Goal: Task Accomplishment & Management: Use online tool/utility

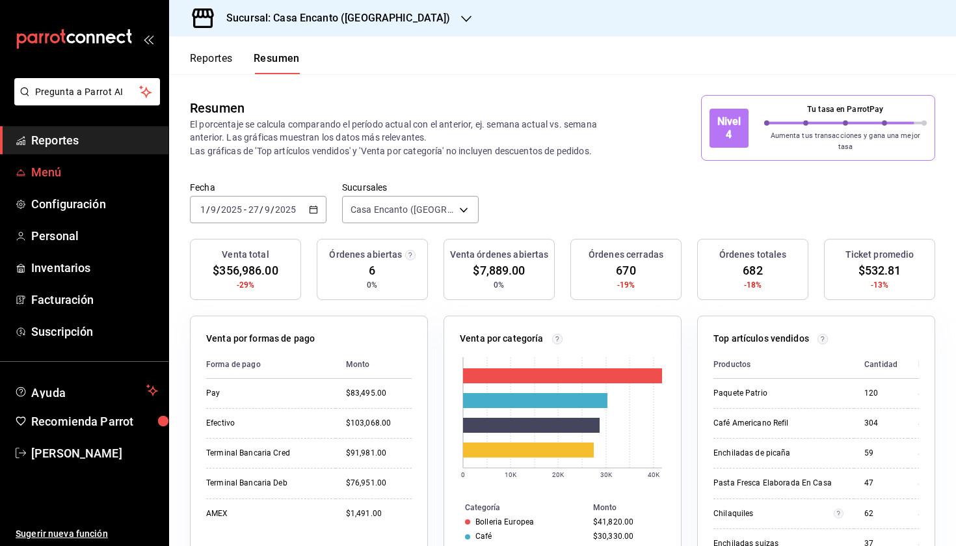
click at [81, 171] on span "Menú" at bounding box center [94, 172] width 127 height 18
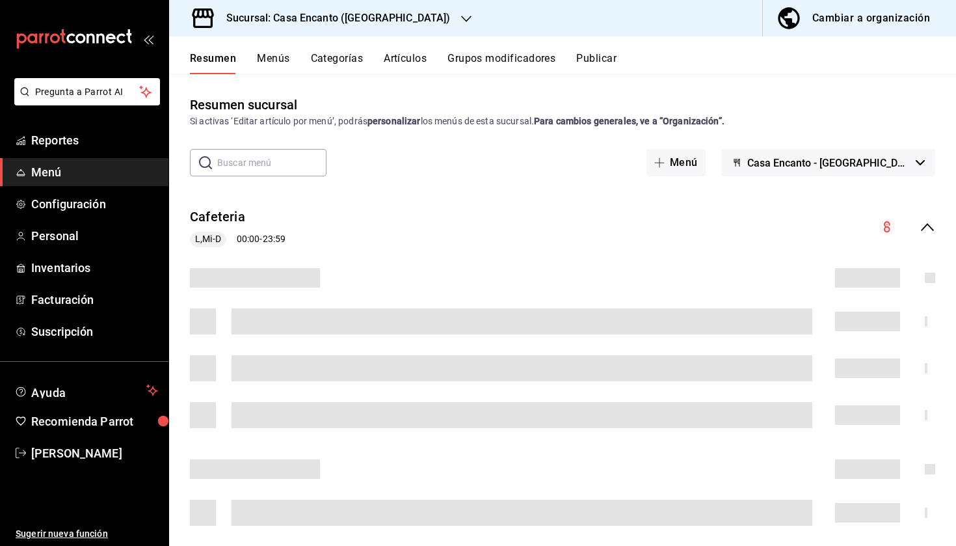
click at [401, 60] on button "Artículos" at bounding box center [405, 63] width 43 height 22
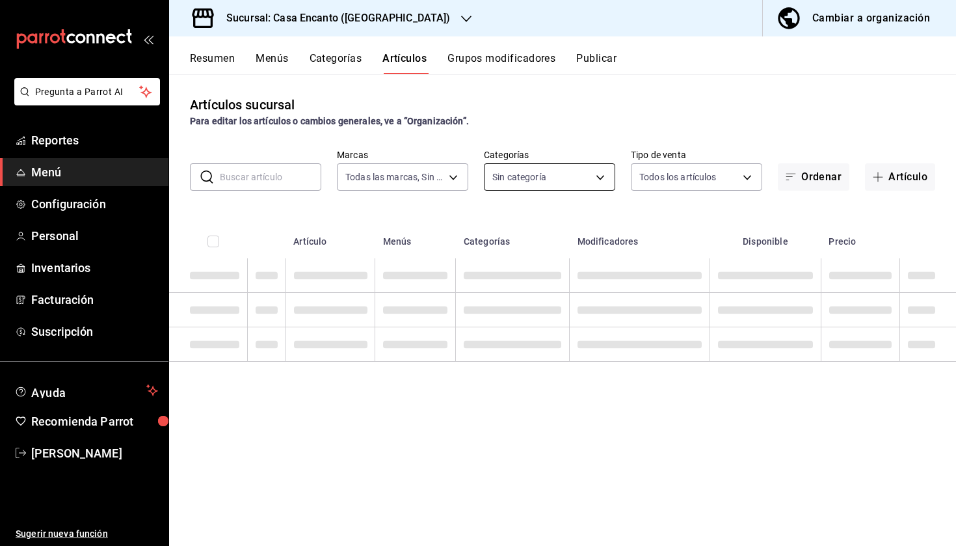
type input "dbeee84c-e3f2-405f-87ec-4bd3096e6bed"
type input "80e8620a-f7ec-4ab9-b98d-1fe911decc4d,da9ec354-7044-4f2f-87e0-5fb671563cea,f7aae…"
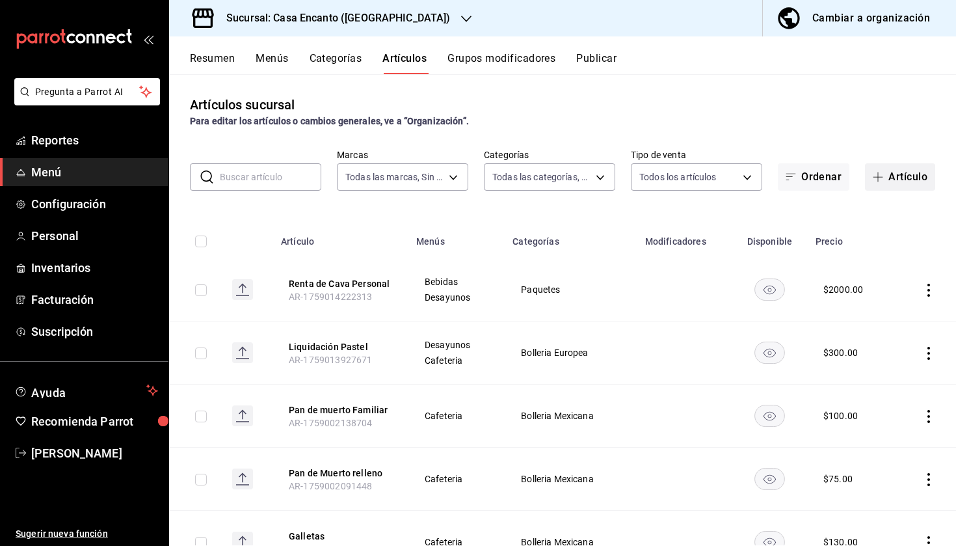
click at [907, 180] on button "Artículo" at bounding box center [900, 176] width 70 height 27
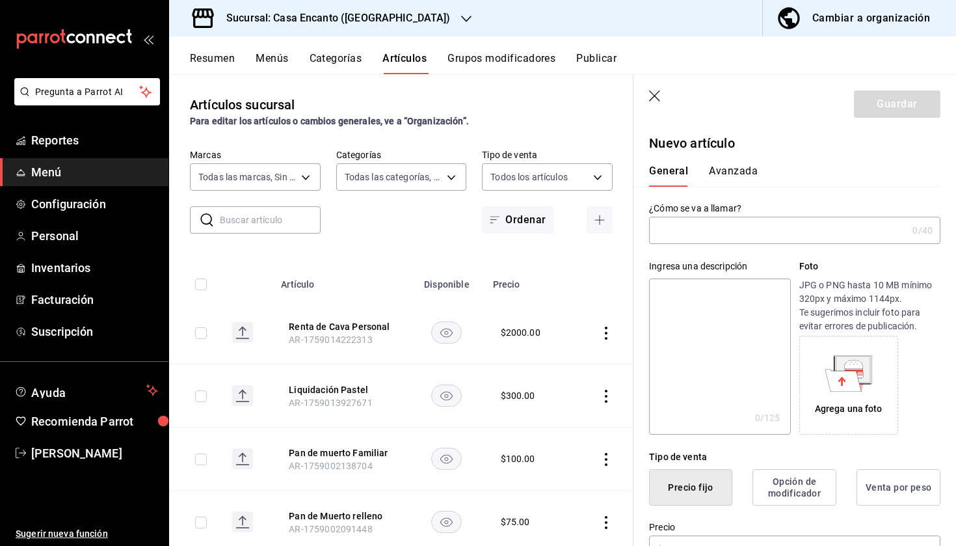
click at [745, 232] on input "text" at bounding box center [778, 230] width 258 height 26
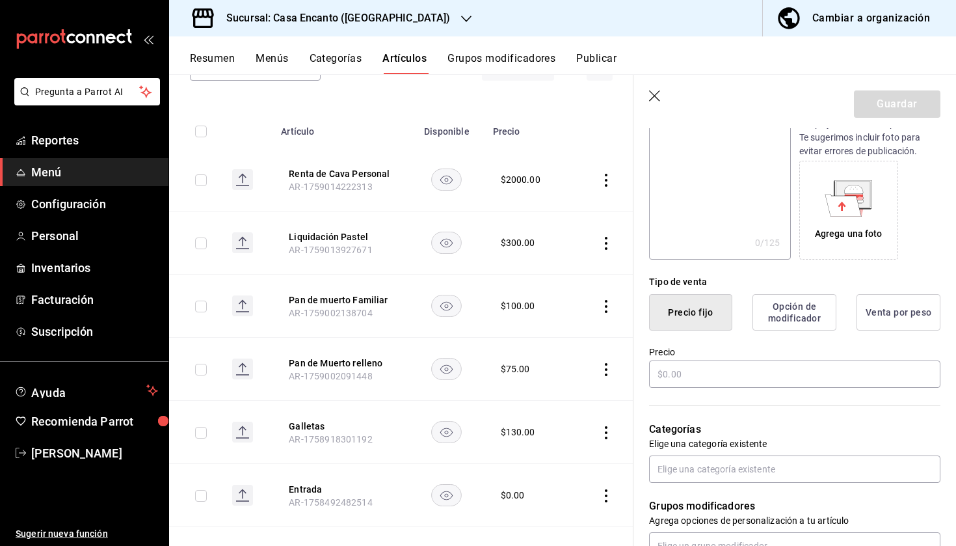
scroll to position [180, 0]
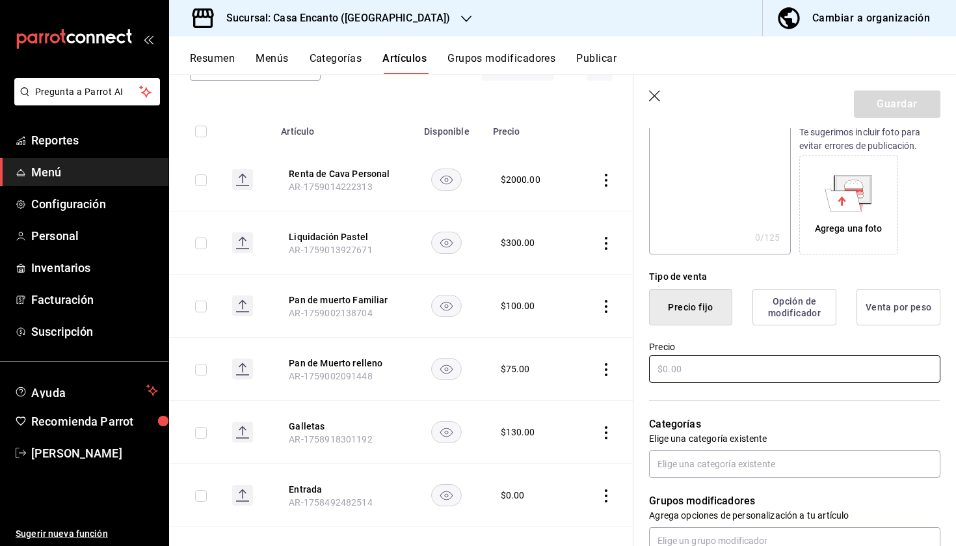
type input "[PERSON_NAME]"
click at [696, 370] on input "text" at bounding box center [794, 368] width 291 height 27
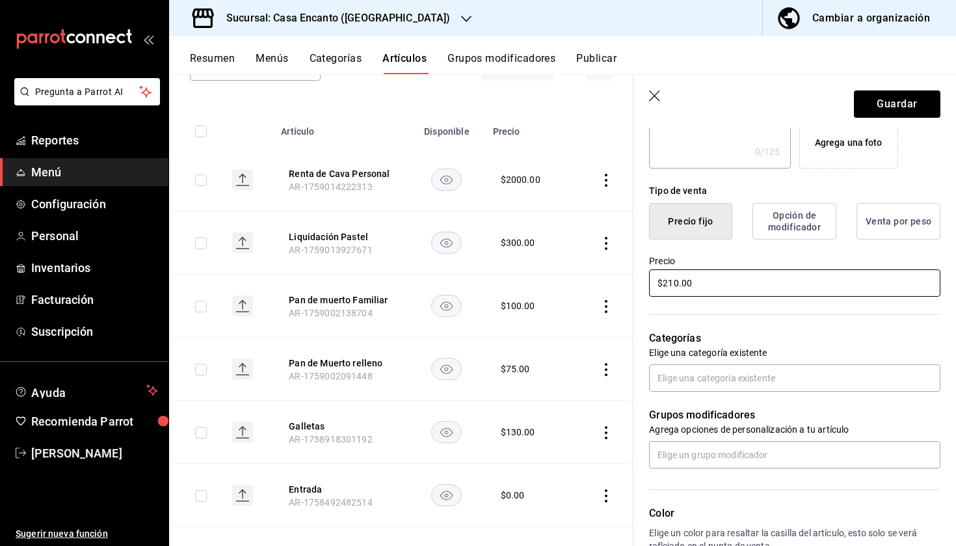
scroll to position [271, 0]
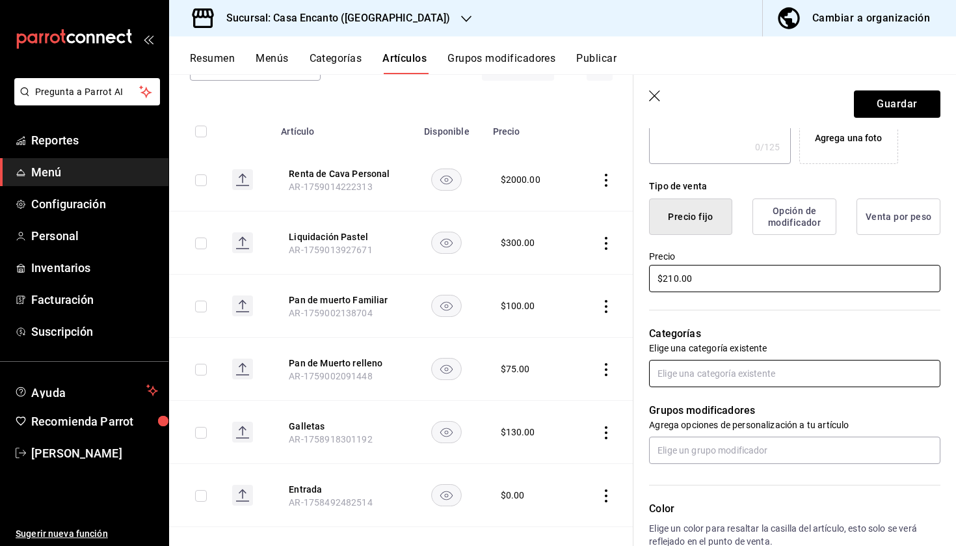
type input "$210.00"
click at [710, 379] on input "text" at bounding box center [794, 373] width 291 height 27
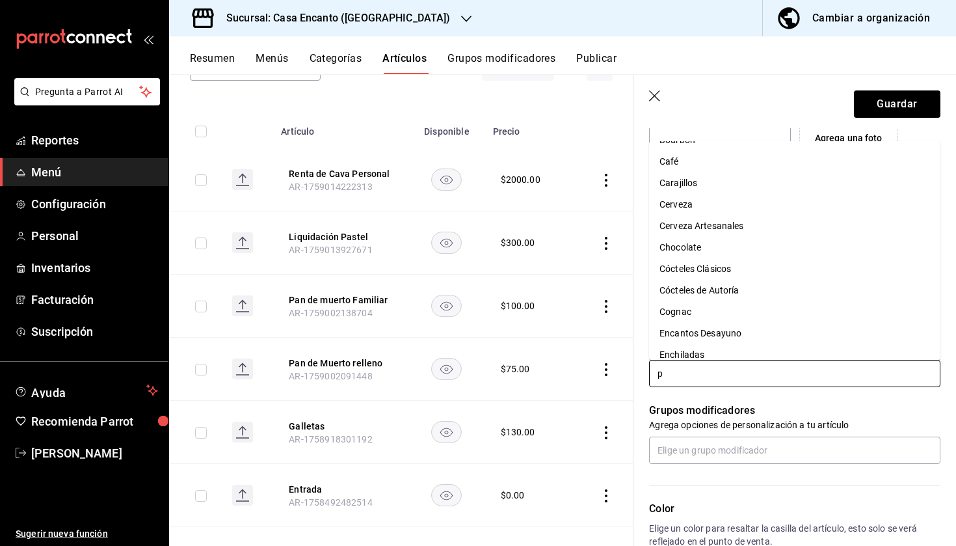
scroll to position [0, 0]
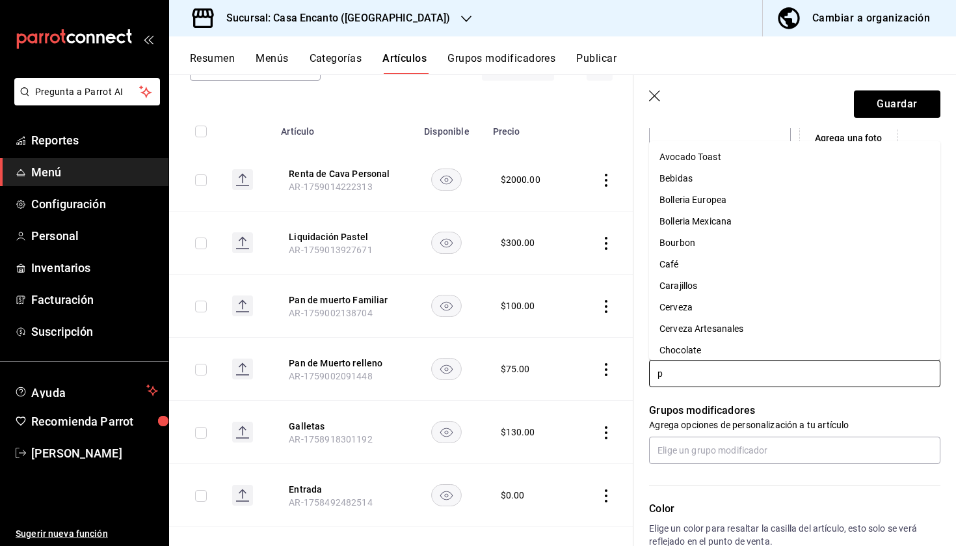
type input "po"
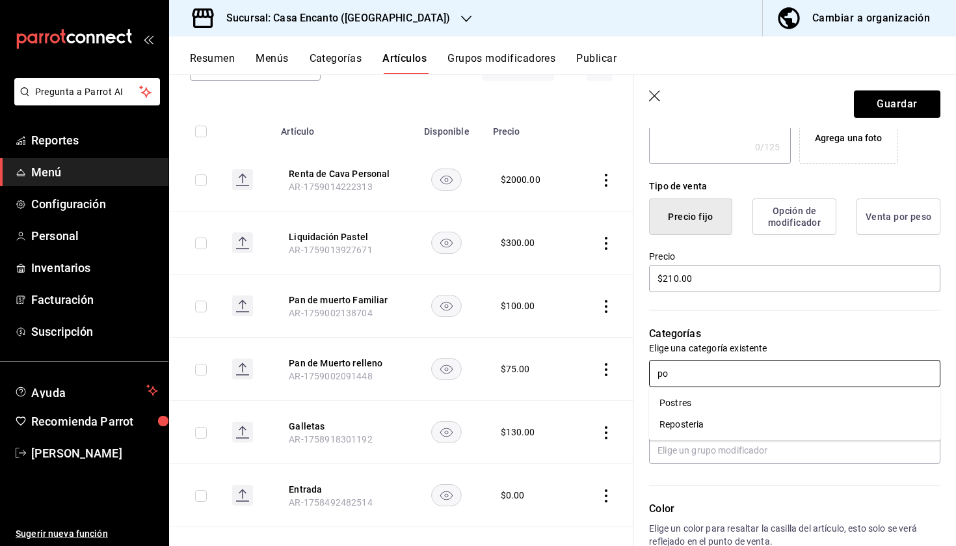
click at [684, 396] on li "Postres" at bounding box center [794, 402] width 291 height 21
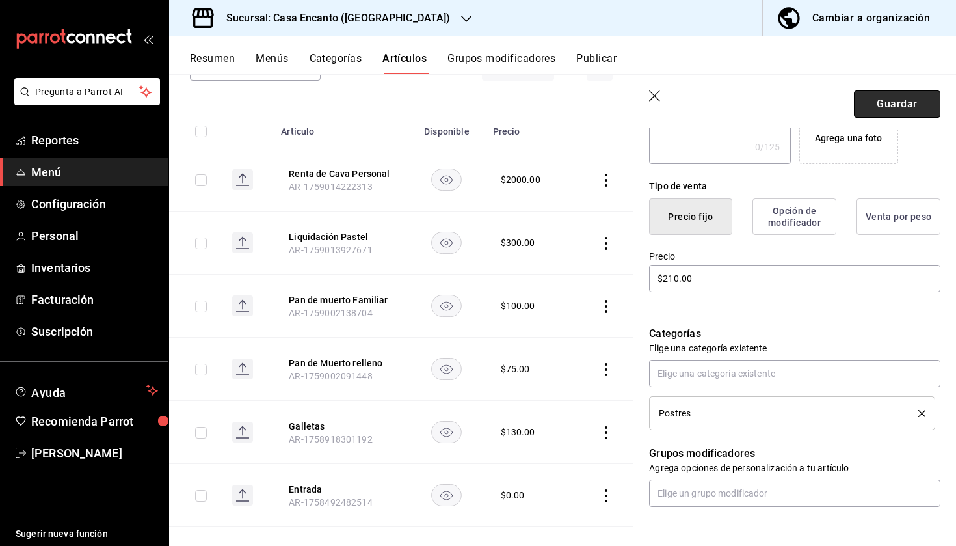
click at [900, 107] on button "Guardar" at bounding box center [897, 103] width 87 height 27
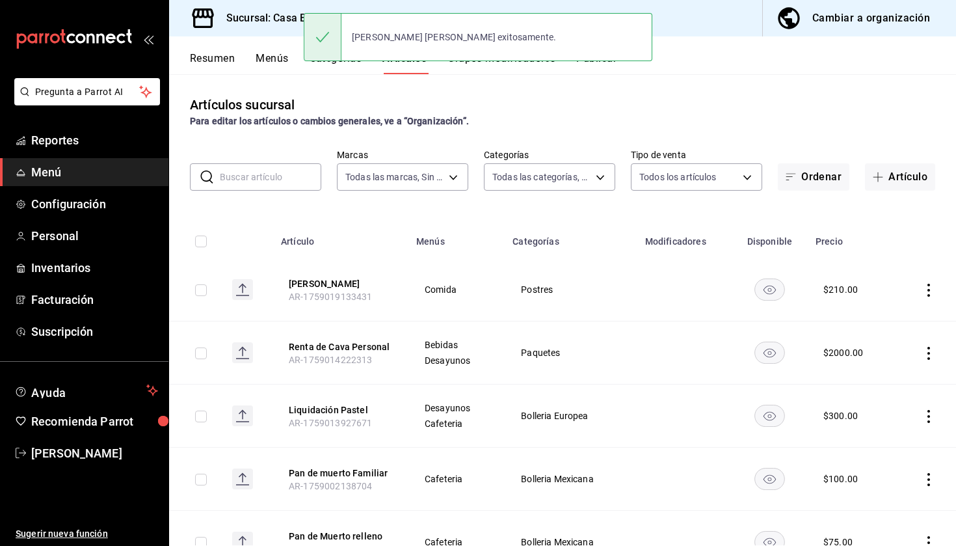
click at [609, 64] on div "[PERSON_NAME] [PERSON_NAME] exitosamente." at bounding box center [478, 37] width 349 height 56
click at [610, 69] on button "Publicar" at bounding box center [596, 63] width 40 height 22
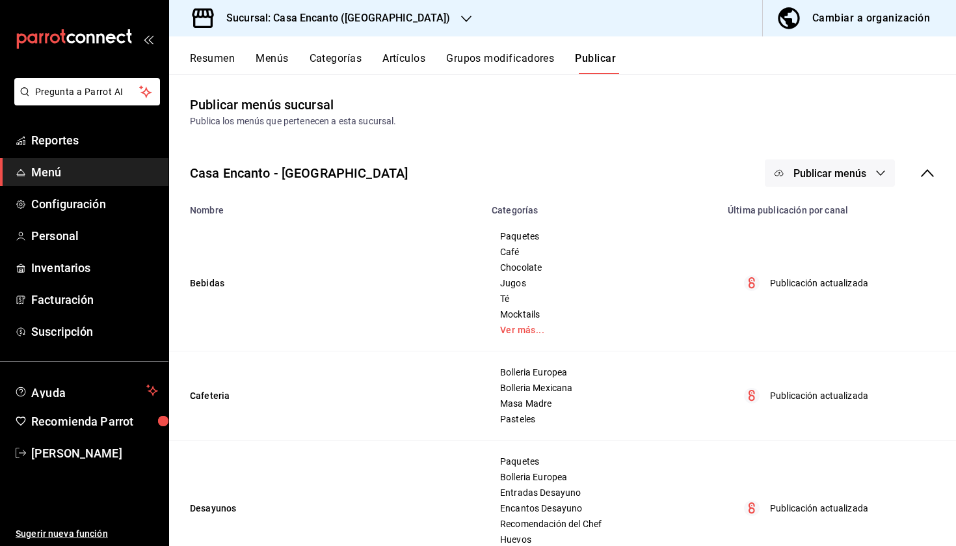
click at [839, 172] on span "Publicar menús" at bounding box center [830, 173] width 73 height 12
click at [833, 213] on span "Punto de venta" at bounding box center [849, 216] width 62 height 14
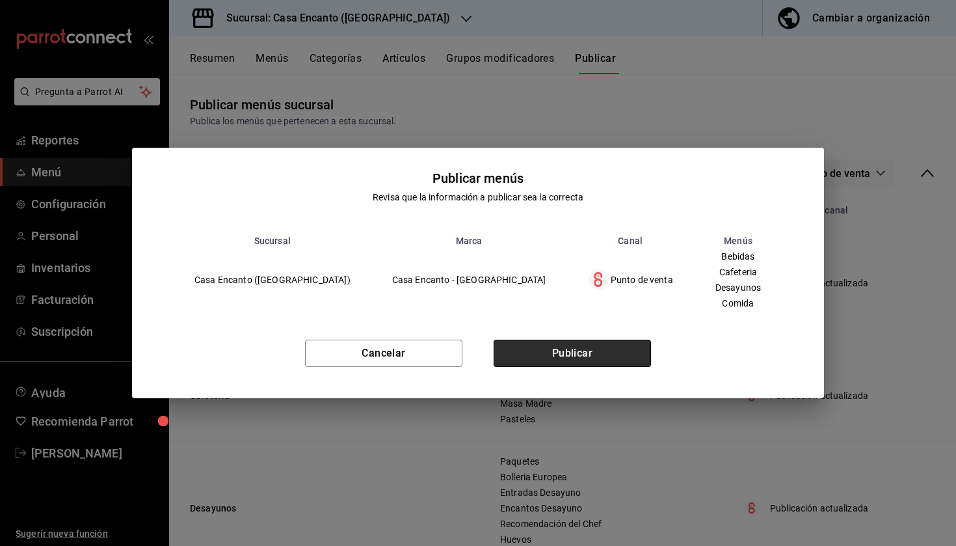
click at [558, 359] on button "Publicar" at bounding box center [572, 353] width 157 height 27
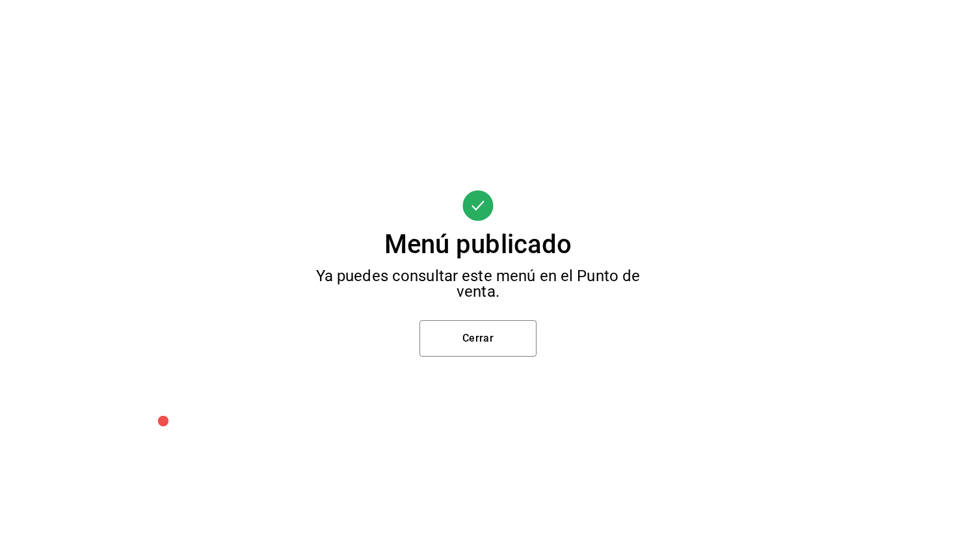
click at [526, 365] on div "Menú publicado Ya puedes consultar este menú en el Punto de venta. Cerrar" at bounding box center [478, 273] width 956 height 546
click at [518, 356] on button "Cerrar" at bounding box center [478, 338] width 117 height 36
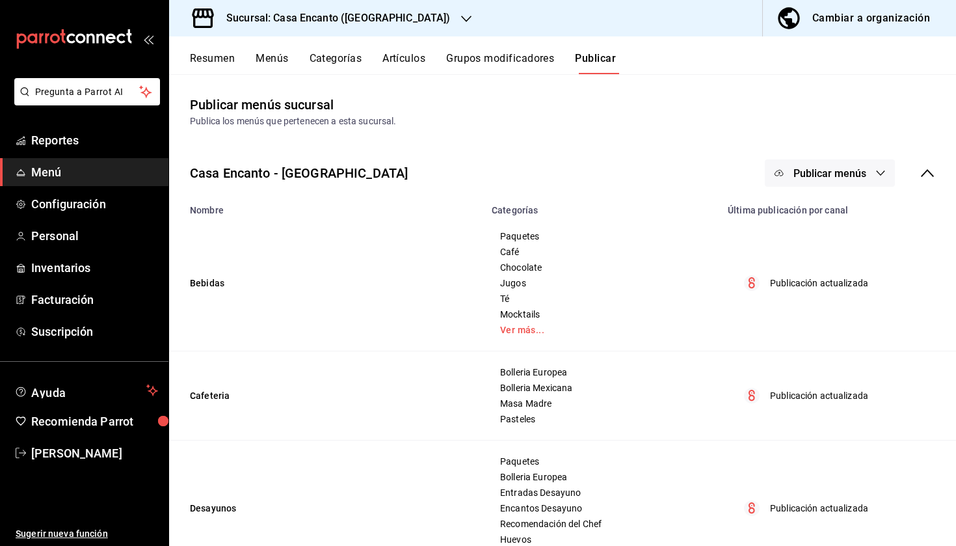
click at [517, 349] on div at bounding box center [478, 273] width 956 height 546
click at [820, 169] on span "Publicar menús" at bounding box center [830, 173] width 73 height 12
click at [816, 211] on div at bounding box center [799, 215] width 36 height 21
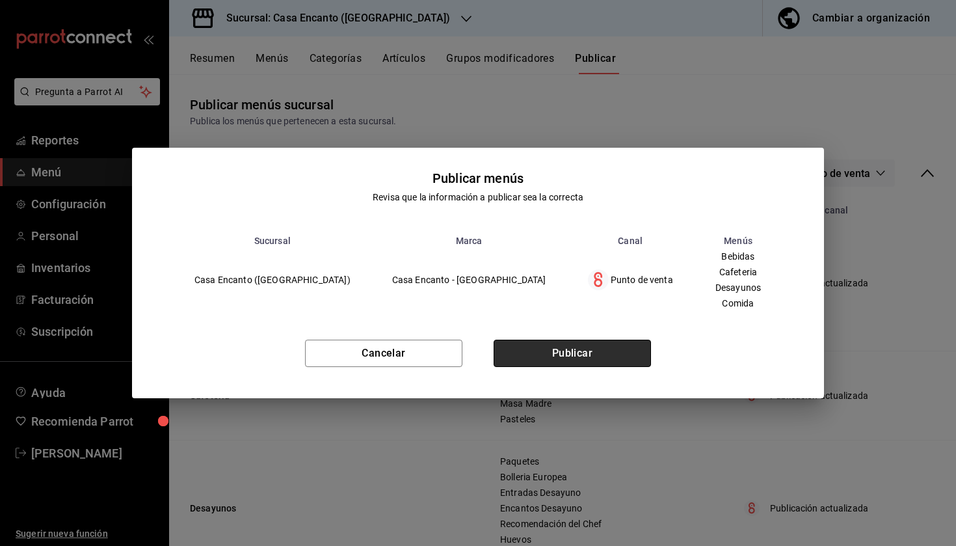
click at [545, 351] on button "Publicar" at bounding box center [572, 353] width 157 height 27
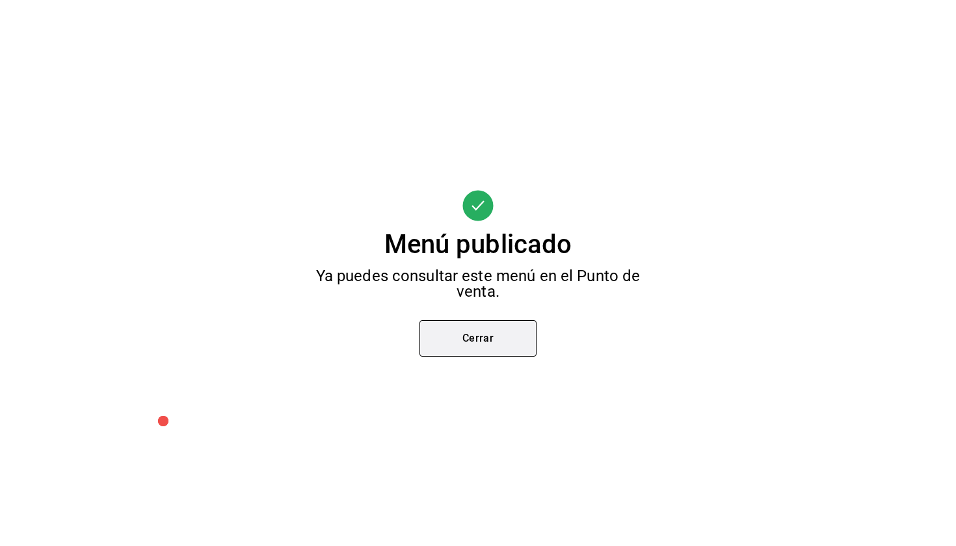
click at [450, 329] on button "Cerrar" at bounding box center [478, 338] width 117 height 36
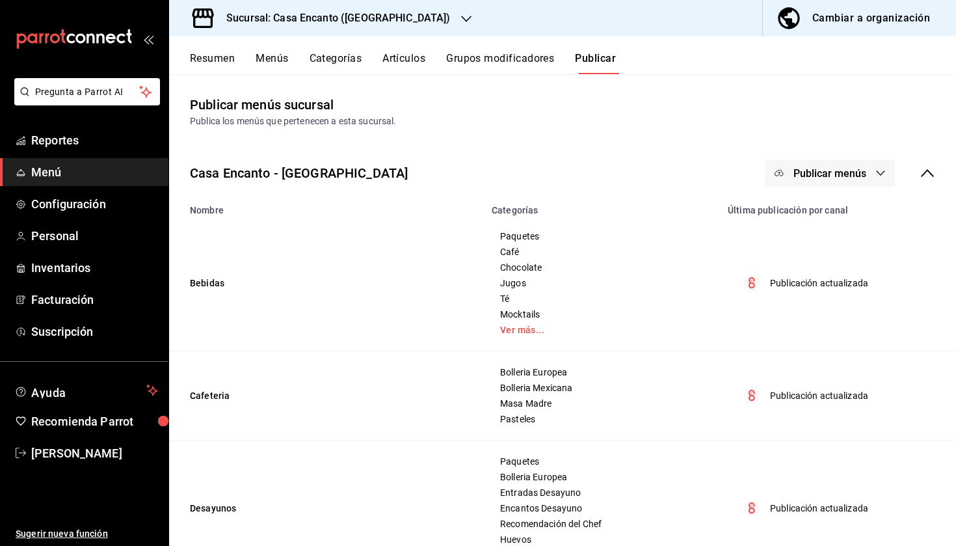
click at [597, 60] on button "Publicar" at bounding box center [595, 63] width 41 height 22
click at [815, 165] on button "Publicar menús" at bounding box center [830, 172] width 130 height 27
click at [806, 208] on div at bounding box center [799, 215] width 36 height 21
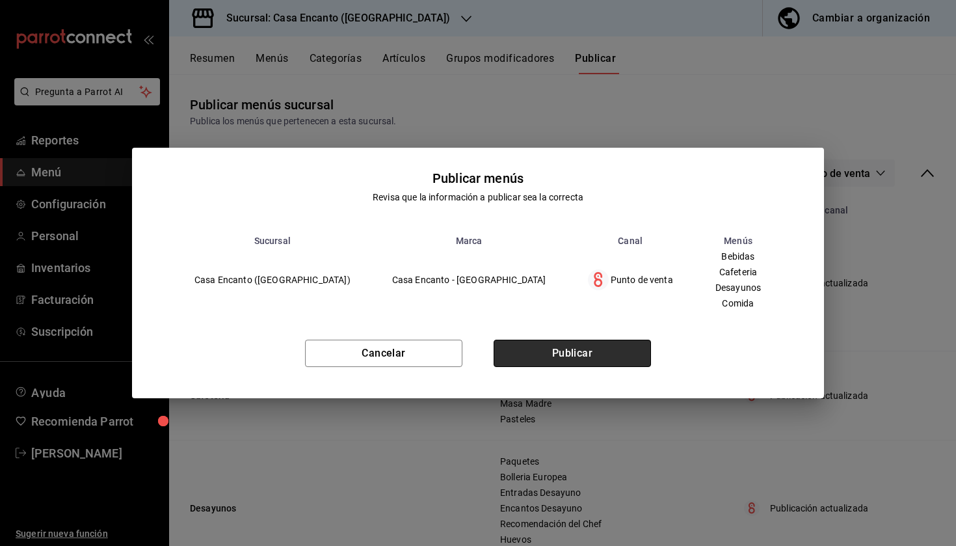
click at [576, 354] on button "Publicar" at bounding box center [572, 353] width 157 height 27
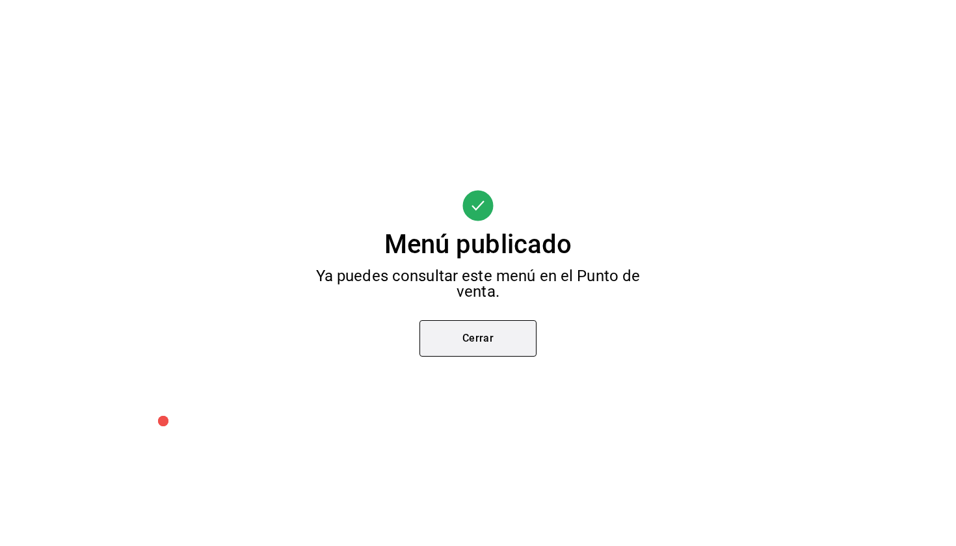
click at [490, 328] on button "Cerrar" at bounding box center [478, 338] width 117 height 36
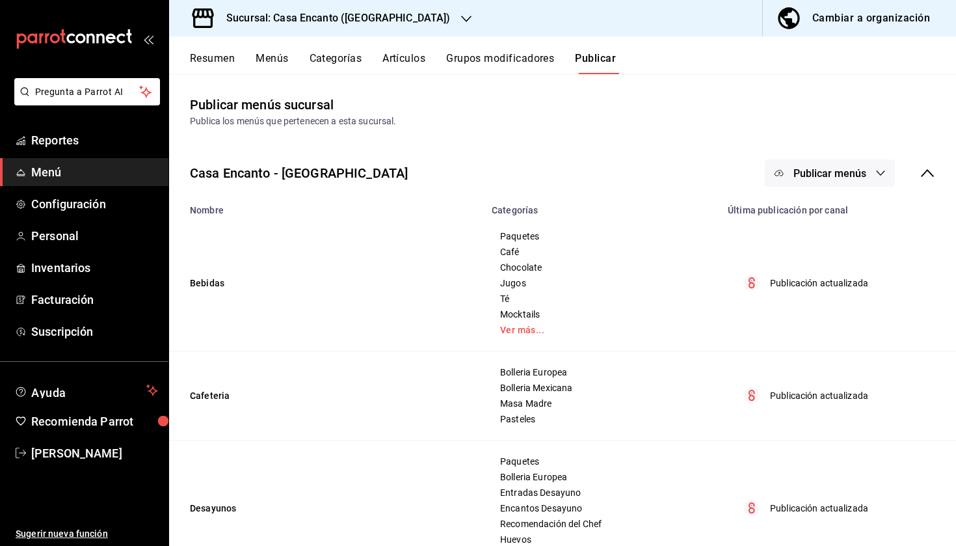
click at [615, 127] on div "Publica los menús que pertenecen a esta sucursal." at bounding box center [563, 122] width 746 height 14
click at [80, 139] on span "Reportes" at bounding box center [94, 140] width 127 height 18
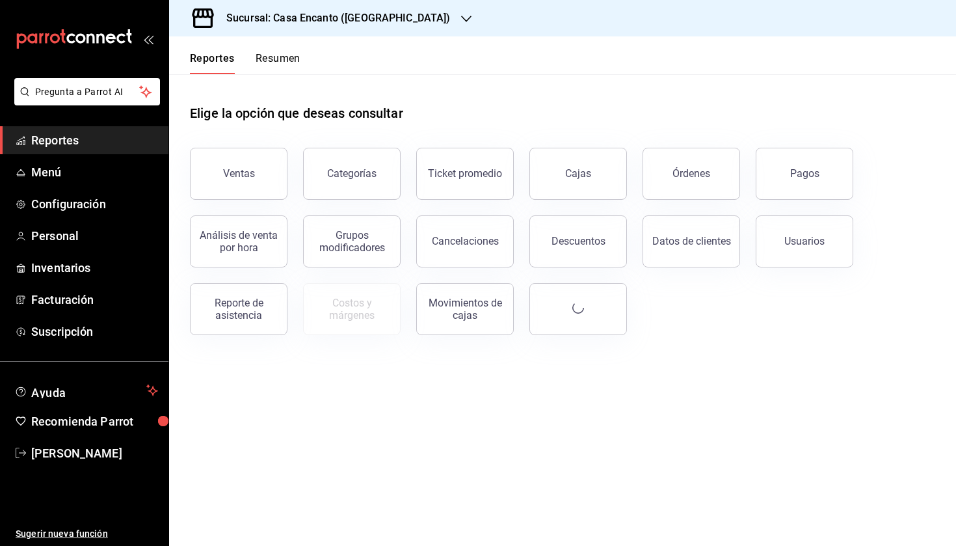
click at [278, 58] on button "Resumen" at bounding box center [278, 63] width 45 height 22
